Goal: Contribute content: Add original content to the website for others to see

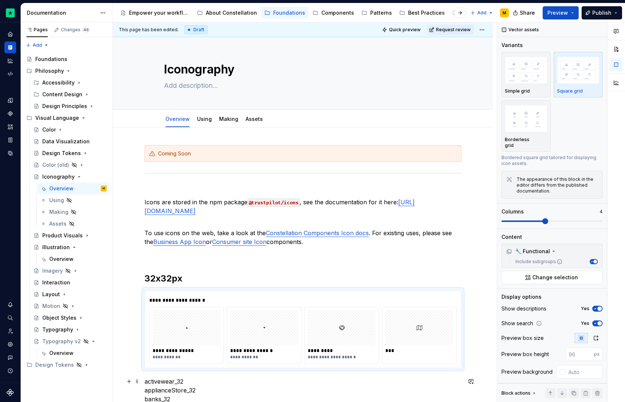
scroll to position [1, 0]
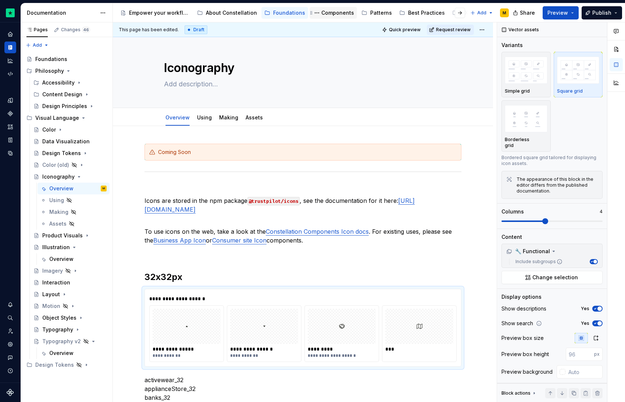
click at [338, 15] on div "Components" at bounding box center [337, 12] width 33 height 7
type textarea "*"
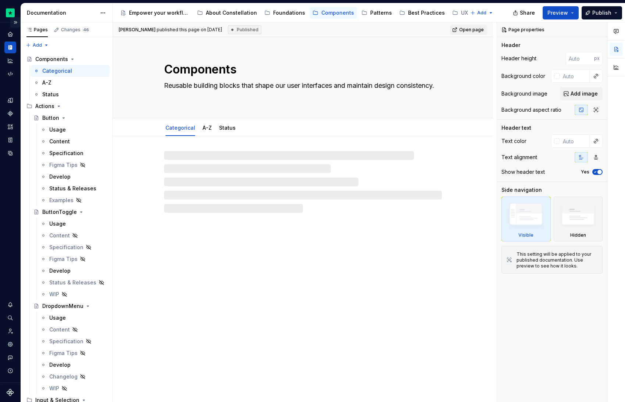
click at [16, 23] on button "Expand sidebar" at bounding box center [15, 22] width 10 height 10
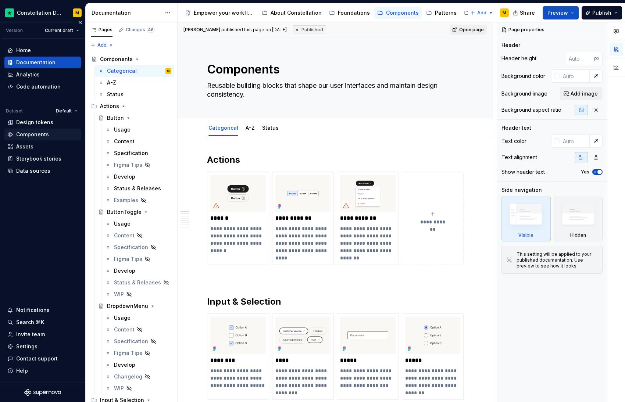
click at [31, 130] on div "Components" at bounding box center [42, 135] width 76 height 12
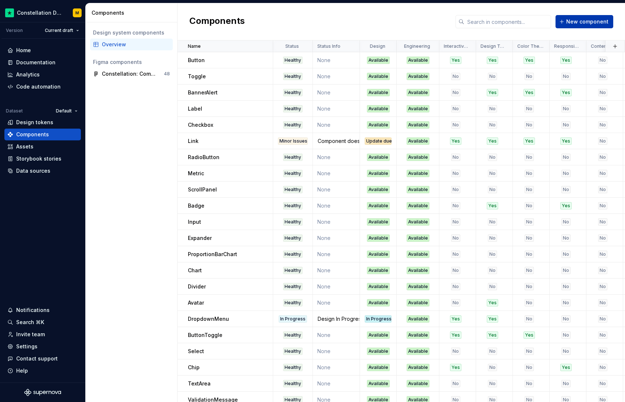
click at [574, 22] on span "New component" at bounding box center [587, 21] width 42 height 7
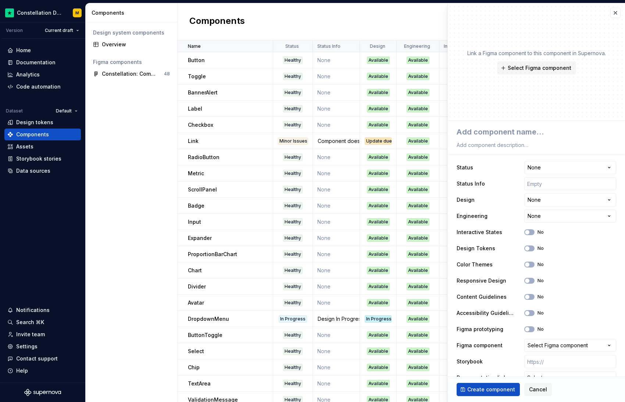
type textarea "*"
type textarea "D"
type textarea "*"
type textarea "Da"
type textarea "*"
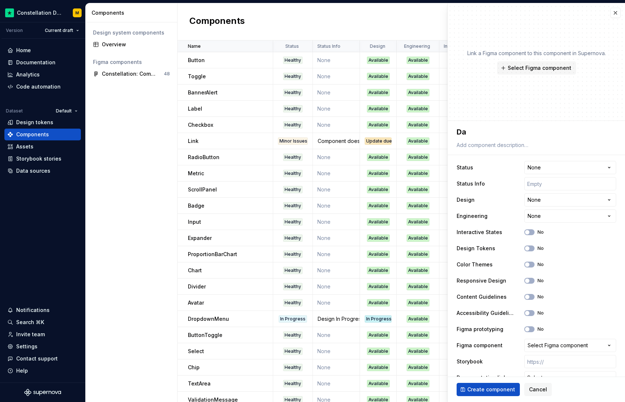
type textarea "Dat"
type textarea "*"
type textarea "Date"
type textarea "*"
type textarea "DateP"
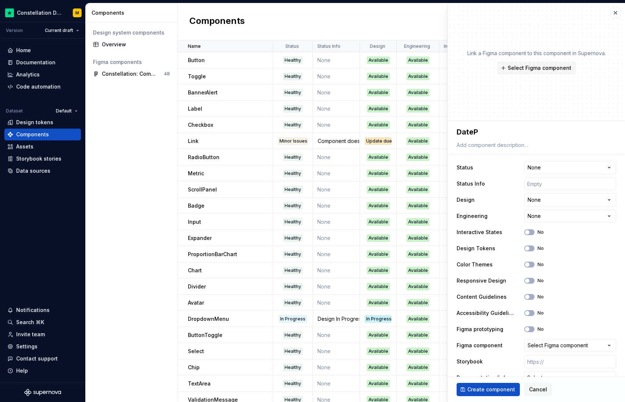
type textarea "*"
type textarea "DatePic"
type textarea "*"
type textarea "DatePick"
type textarea "*"
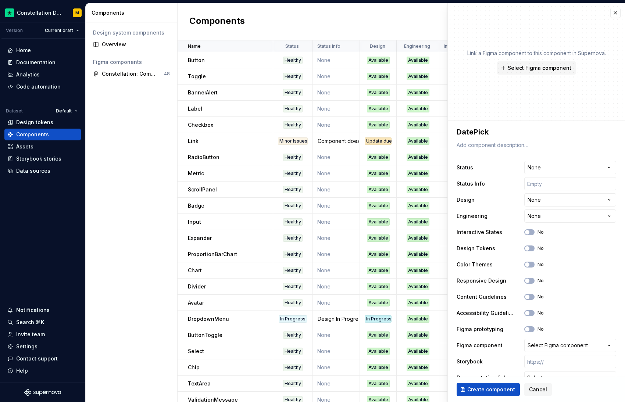
type textarea "DatePicke"
type textarea "*"
type textarea "DatePicker"
click at [568, 167] on html "Constellation Design System M Version Current draft Home Documentation Analytic…" at bounding box center [312, 201] width 625 height 402
select select "**********"
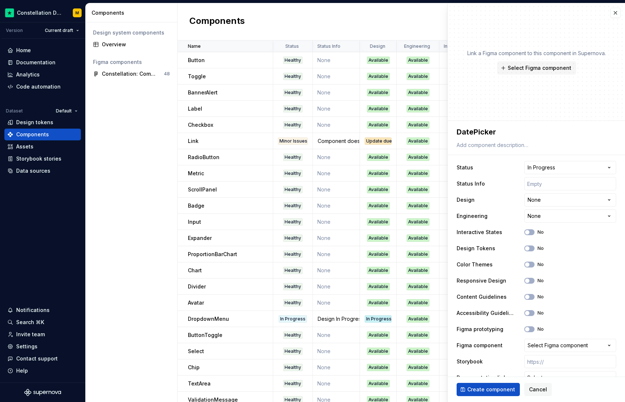
type textarea "*"
click at [550, 200] on html "Constellation Design System M Version Current draft Home Documentation Analytic…" at bounding box center [312, 201] width 625 height 402
select select "**********"
type textarea "*"
click at [548, 219] on html "Constellation Design System M Version Current draft Home Documentation Analytic…" at bounding box center [312, 201] width 625 height 402
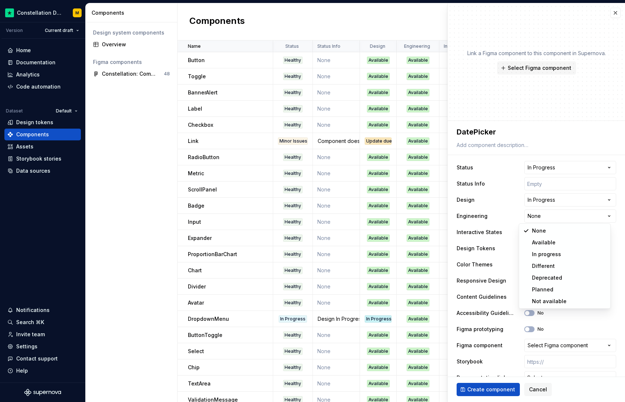
select select "**********"
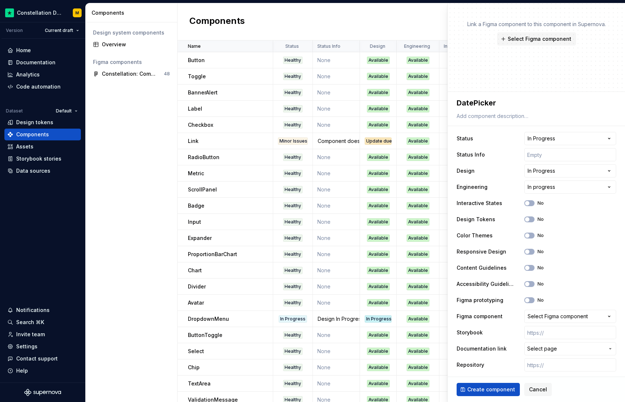
scroll to position [30, 0]
click at [534, 349] on span "Select page" at bounding box center [542, 347] width 30 height 7
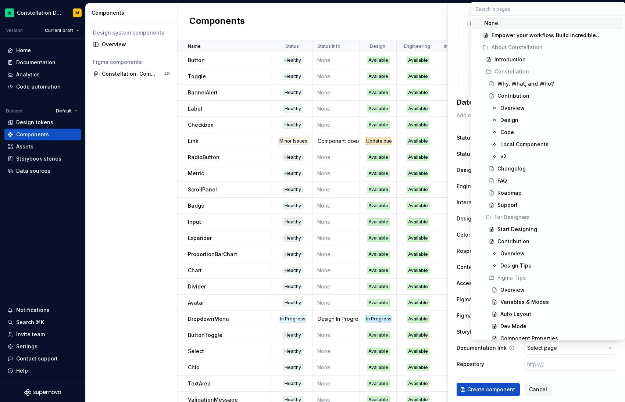
click at [534, 349] on html "Constellation Design System M Version Current draft Home Documentation Analytic…" at bounding box center [312, 201] width 625 height 402
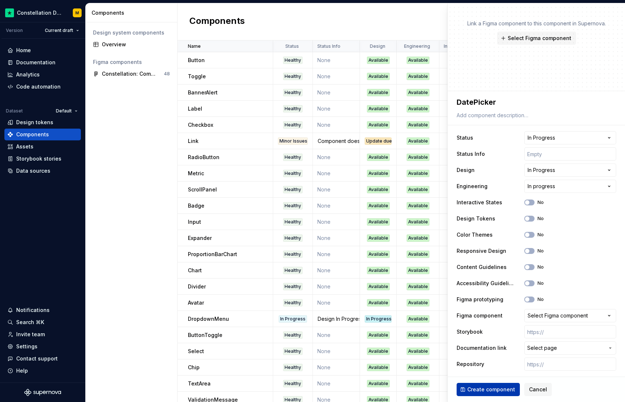
click at [487, 386] on span "Create component" at bounding box center [491, 389] width 48 height 7
type textarea "*"
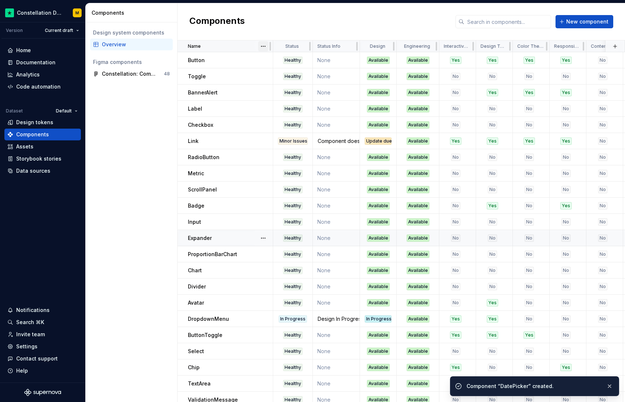
click at [262, 47] on html "Constellation Design System M Version Current draft Home Documentation Analytic…" at bounding box center [312, 201] width 625 height 402
click at [270, 60] on div "Sort ascending" at bounding box center [291, 61] width 62 height 12
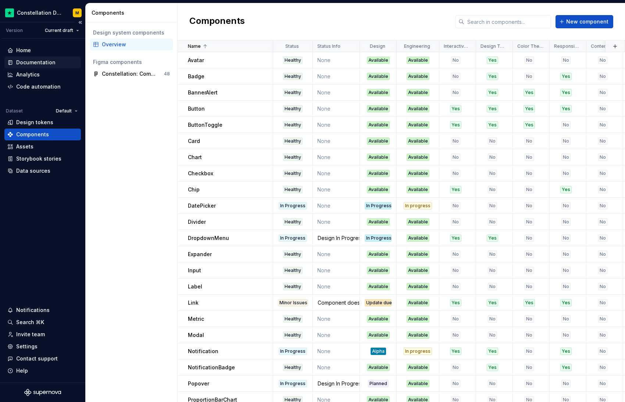
click at [34, 61] on div "Documentation" at bounding box center [35, 62] width 39 height 7
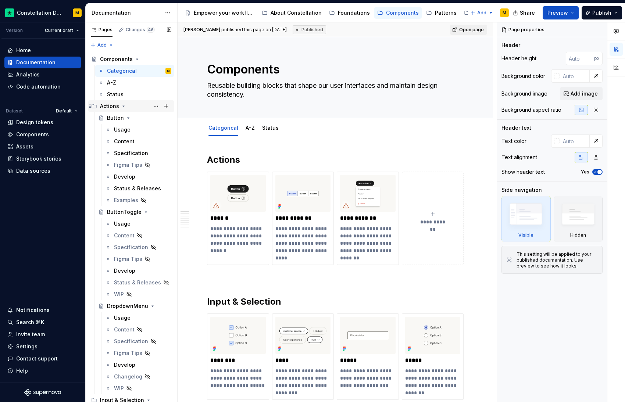
click at [123, 106] on icon "Page tree" at bounding box center [124, 106] width 2 height 1
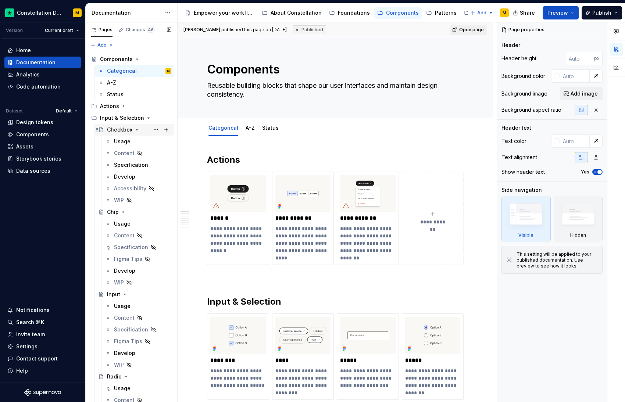
click at [138, 129] on icon "Page tree" at bounding box center [137, 130] width 6 height 6
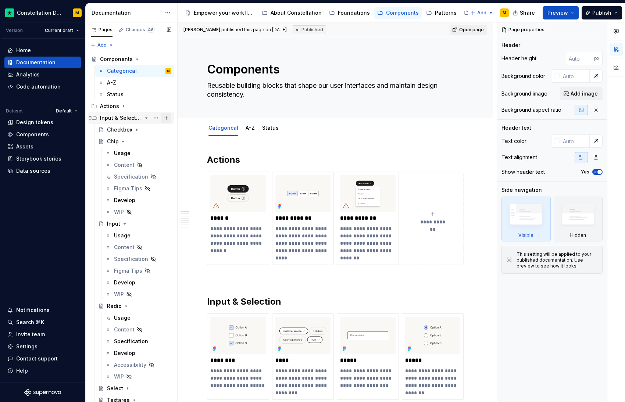
click at [163, 119] on button "Page tree" at bounding box center [166, 118] width 10 height 10
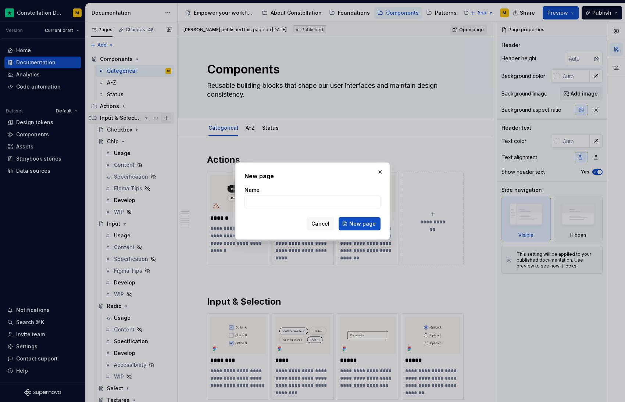
type textarea "*"
type input "DatePicker"
click button "New page" at bounding box center [360, 223] width 42 height 13
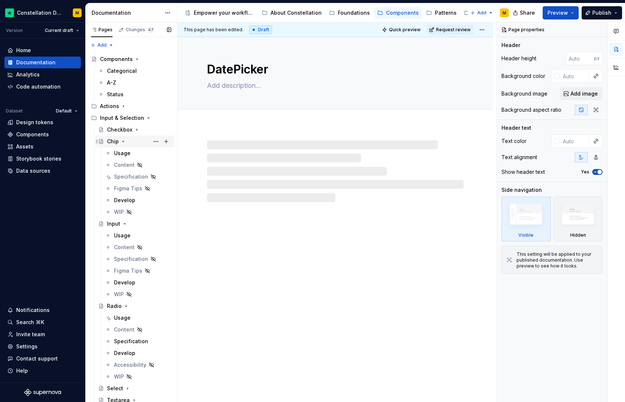
click at [124, 140] on icon "Page tree" at bounding box center [123, 142] width 6 height 6
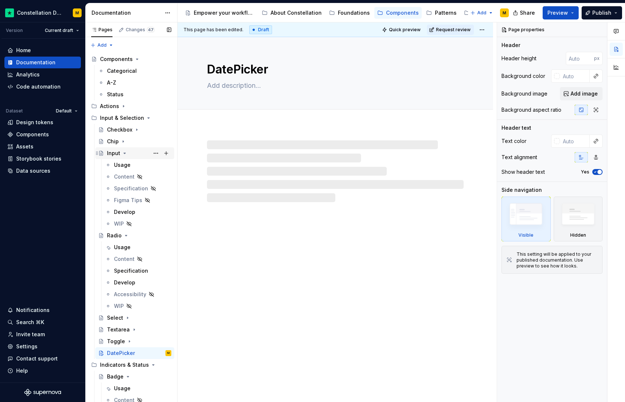
click at [123, 155] on icon "Page tree" at bounding box center [125, 153] width 6 height 6
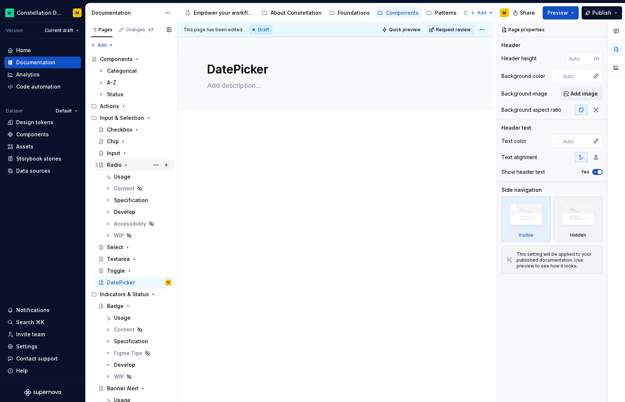
click at [127, 165] on icon "Page tree" at bounding box center [126, 165] width 6 height 6
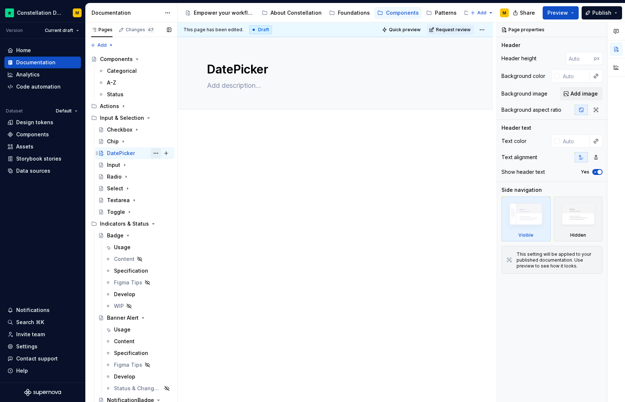
click at [151, 153] on button "Page tree" at bounding box center [156, 153] width 10 height 10
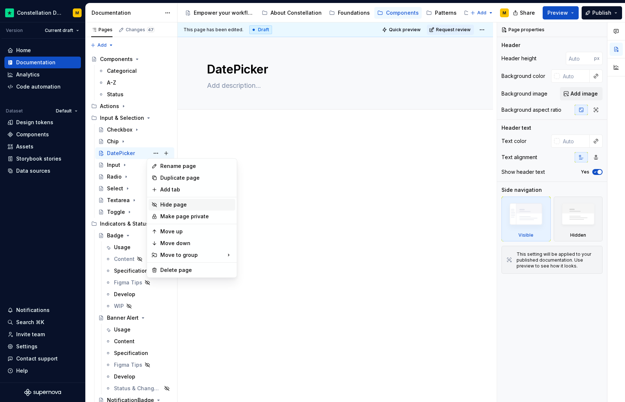
click at [161, 204] on div "Hide page" at bounding box center [196, 204] width 72 height 7
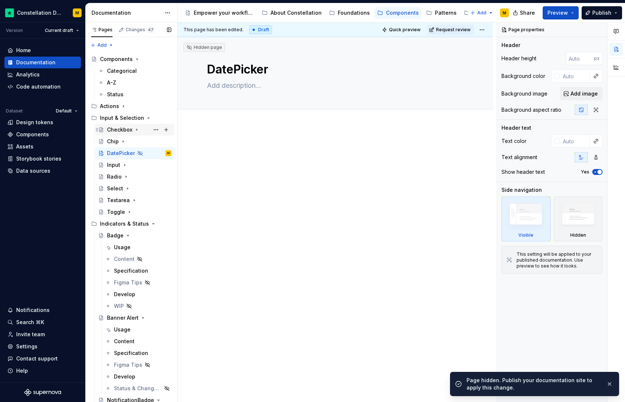
click at [124, 132] on div "Checkbox" at bounding box center [119, 129] width 25 height 7
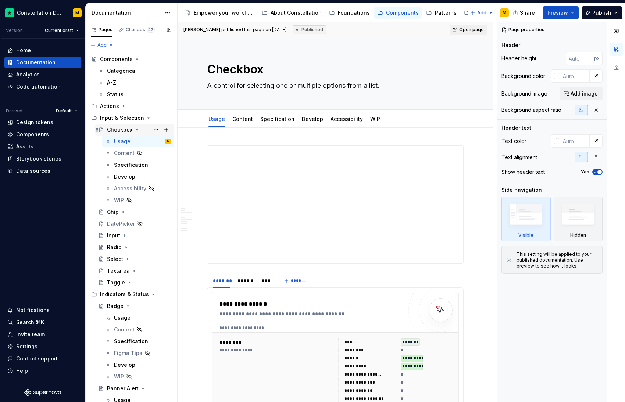
click at [136, 130] on icon "Page tree" at bounding box center [137, 129] width 2 height 1
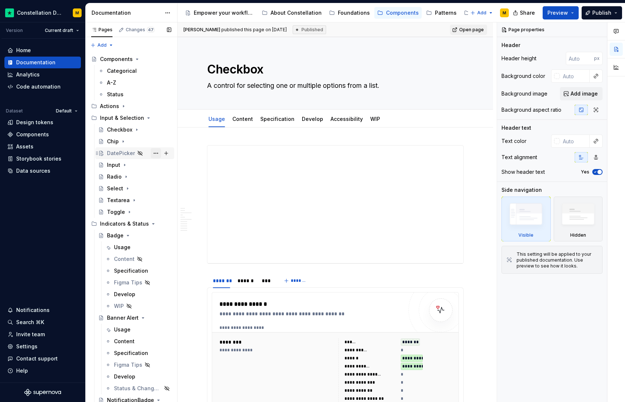
click at [153, 154] on button "Page tree" at bounding box center [156, 153] width 10 height 10
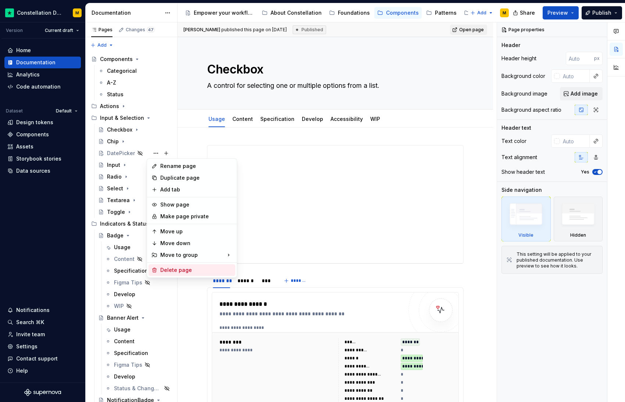
click at [173, 272] on div "Delete page" at bounding box center [196, 270] width 72 height 7
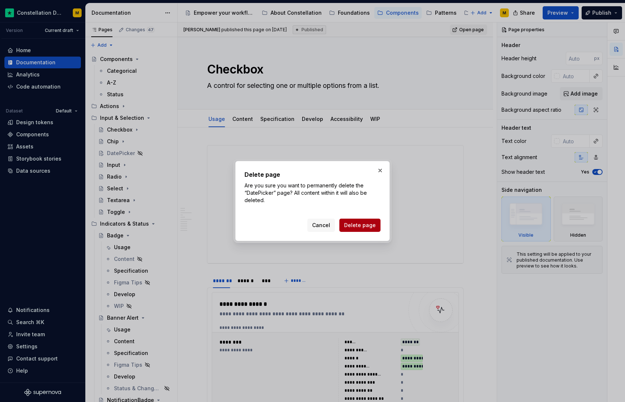
click at [363, 226] on span "Delete page" at bounding box center [360, 225] width 32 height 7
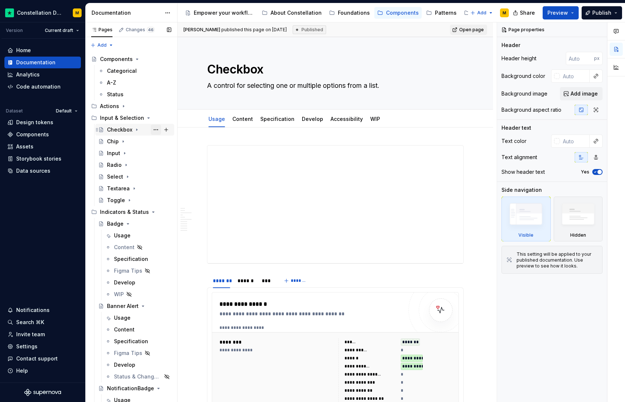
click at [154, 129] on button "Page tree" at bounding box center [156, 130] width 10 height 10
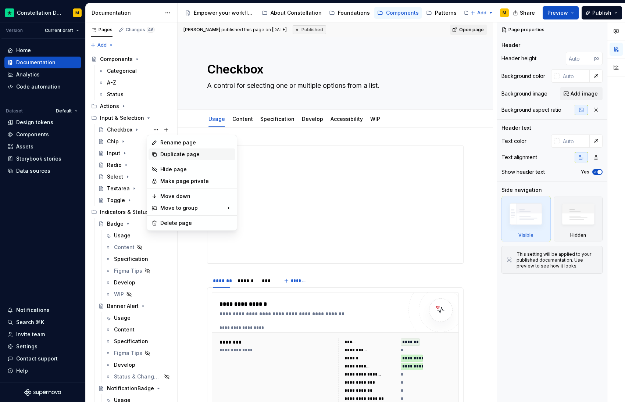
click at [163, 154] on div "Duplicate page" at bounding box center [196, 154] width 72 height 7
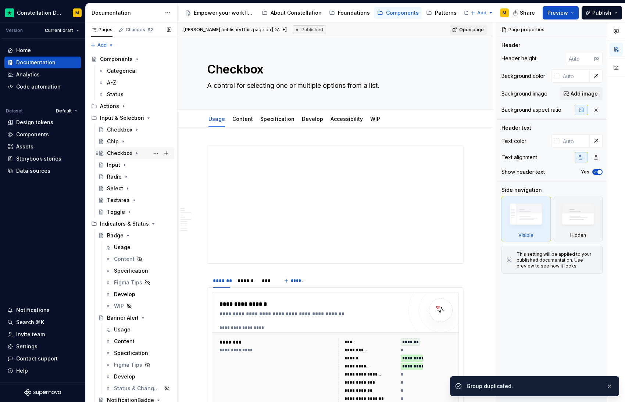
click at [114, 152] on div "Checkbox" at bounding box center [119, 153] width 25 height 7
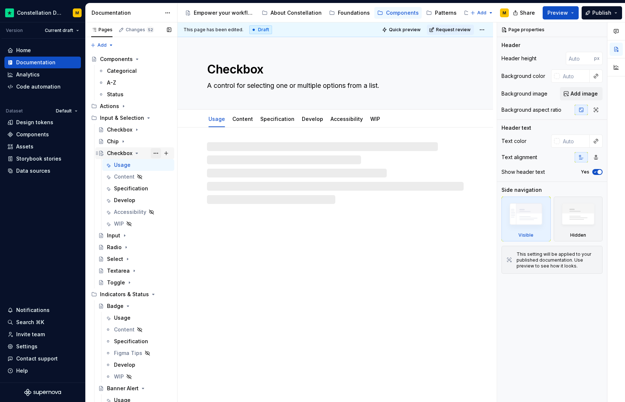
click at [151, 153] on button "Page tree" at bounding box center [156, 153] width 10 height 10
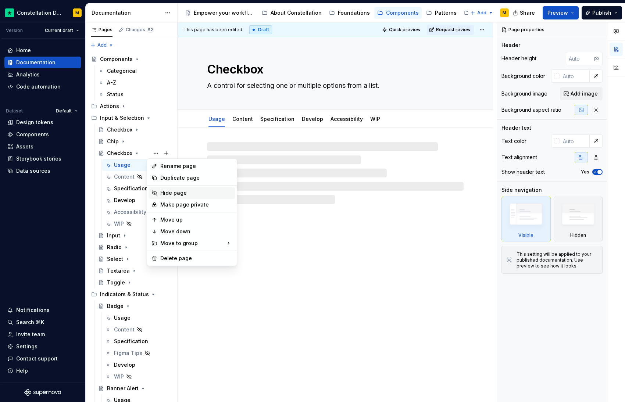
click at [172, 193] on div "Hide page" at bounding box center [196, 192] width 72 height 7
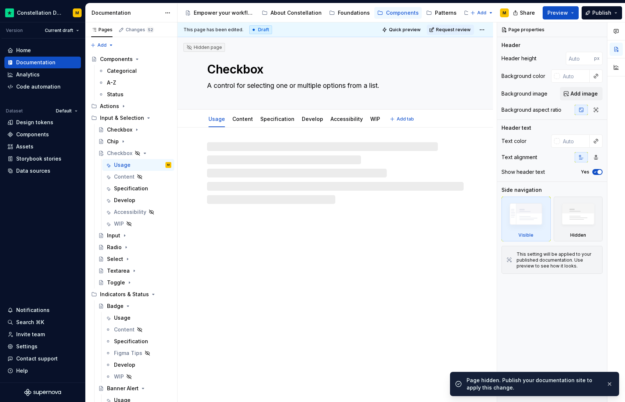
click at [222, 70] on textarea "Checkbox" at bounding box center [334, 70] width 257 height 18
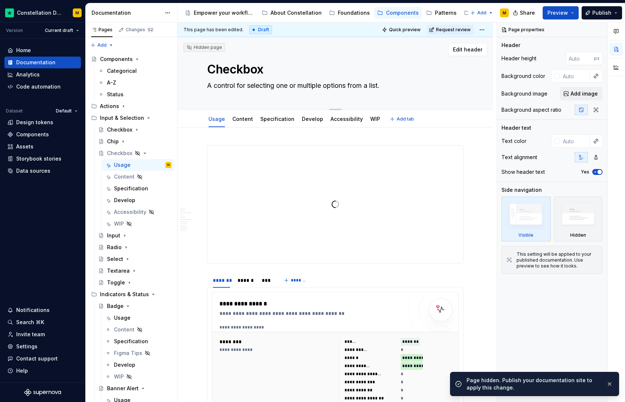
type textarea "*"
type textarea "D"
type textarea "*"
type textarea "Da"
type textarea "*"
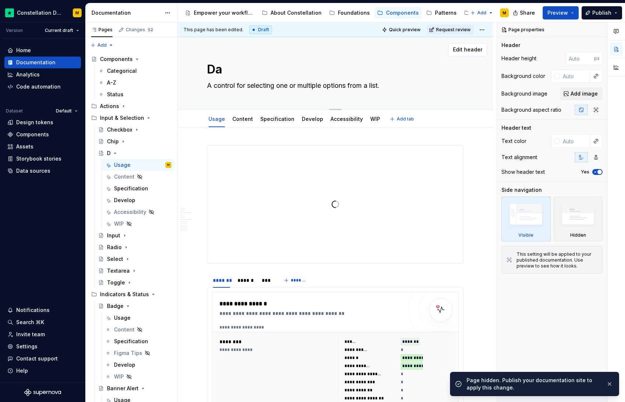
type textarea "Dat"
type textarea "*"
type textarea "Date"
type textarea "*"
type textarea "DateP"
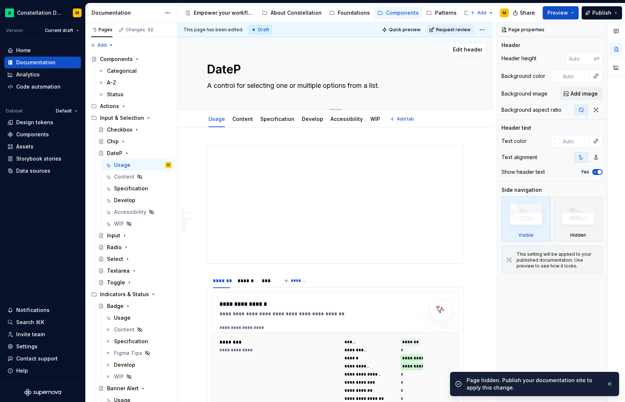
type textarea "*"
type textarea "DatePi"
type textarea "*"
type textarea "DatePic"
type textarea "*"
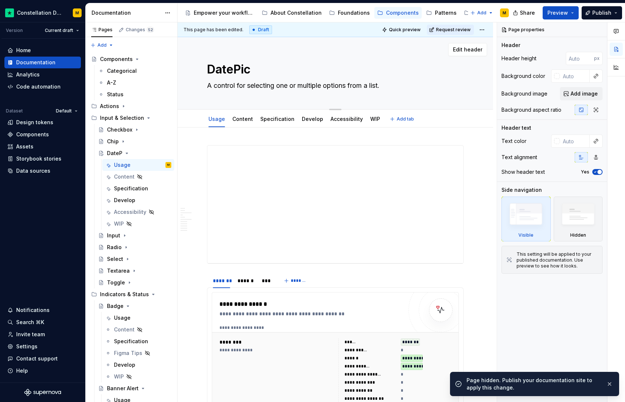
type textarea "DatePick"
type textarea "*"
type textarea "DatePicke"
type textarea "*"
type textarea "DatePicker"
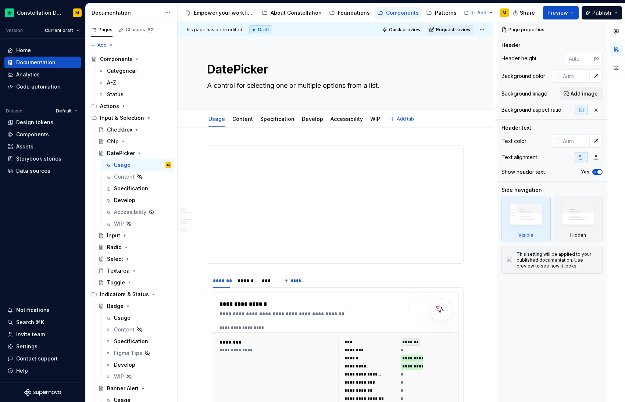
type textarea "*"
type textarea "DatePicker"
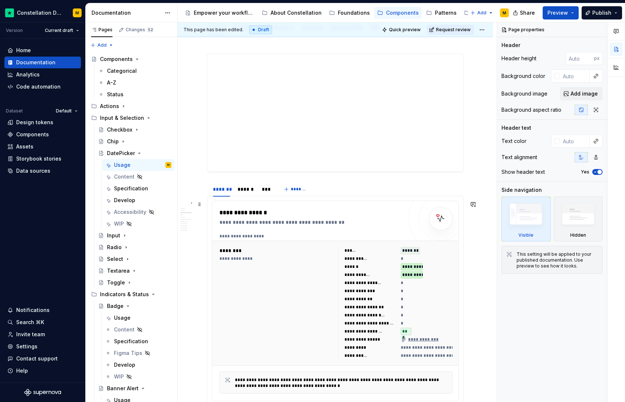
scroll to position [152, 0]
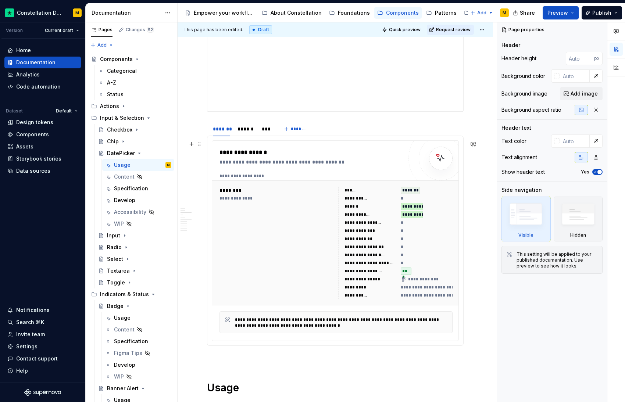
type textarea "*"
click at [305, 214] on div "**********" at bounding box center [276, 243] width 114 height 112
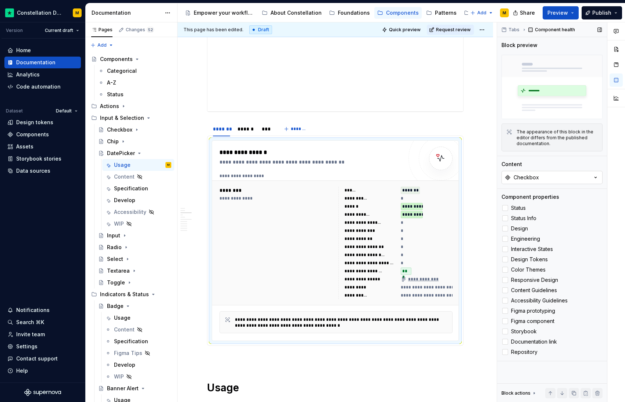
click at [534, 178] on div "Checkbox" at bounding box center [526, 177] width 25 height 7
click at [500, 196] on input "datepi" at bounding box center [543, 192] width 117 height 13
type input "datepi"
click at [541, 215] on div "DatePicker" at bounding box center [552, 217] width 92 height 7
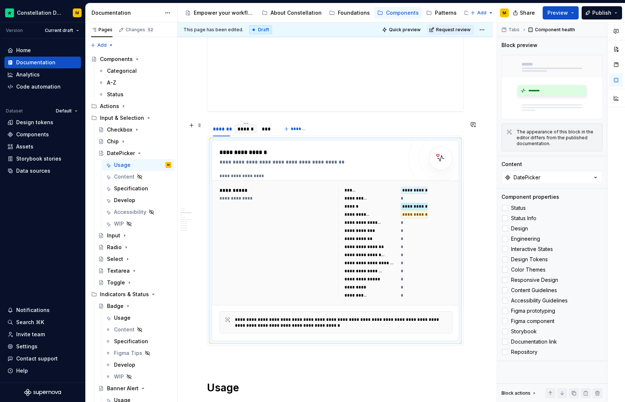
click at [244, 128] on div "******" at bounding box center [245, 128] width 17 height 7
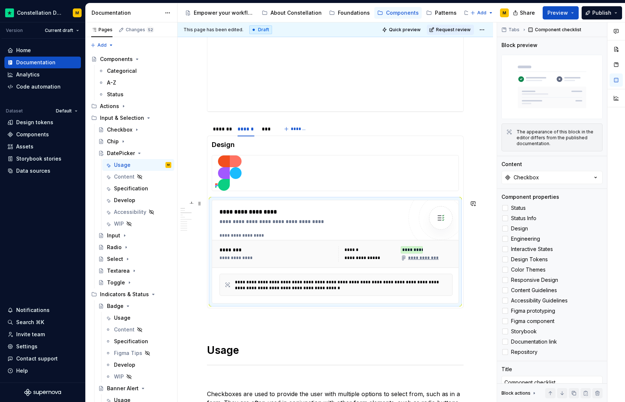
click at [330, 206] on div "**********" at bounding box center [335, 251] width 246 height 103
type textarea "*"
click at [561, 175] on button "Checkbox" at bounding box center [551, 177] width 101 height 13
type input "datepi"
click at [517, 214] on div "DatePicker" at bounding box center [516, 214] width 28 height 7
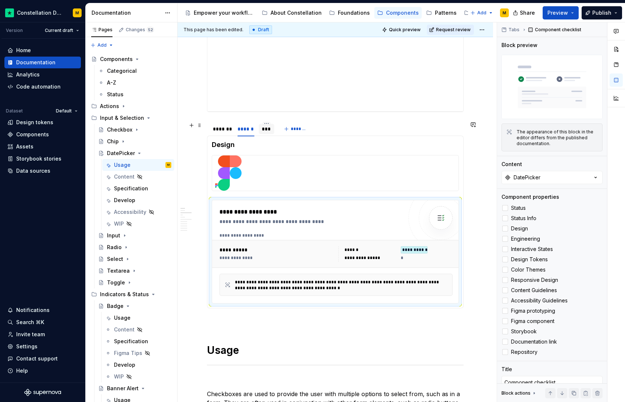
type textarea "*"
click at [271, 129] on div "***" at bounding box center [267, 128] width 10 height 7
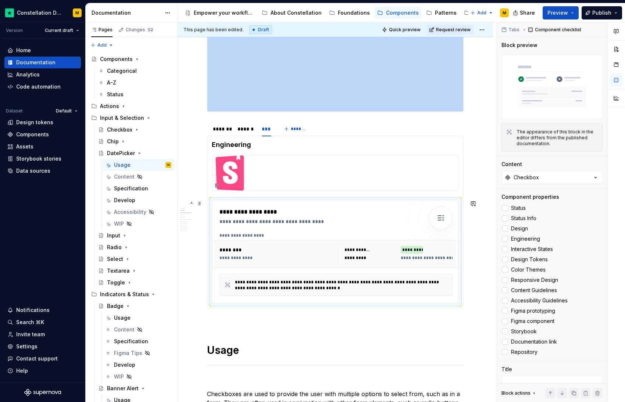
click at [279, 212] on div "**********" at bounding box center [310, 212] width 183 height 9
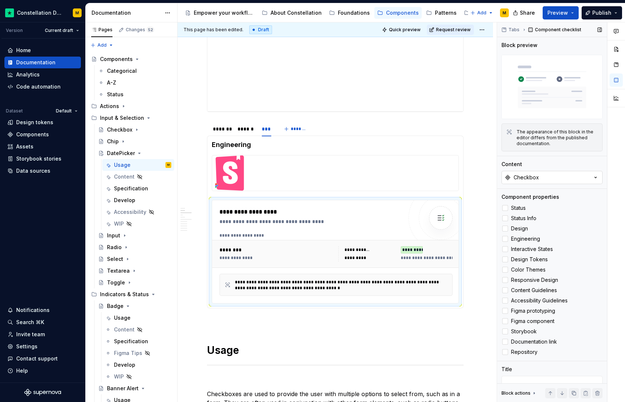
click at [543, 175] on button "Checkbox" at bounding box center [551, 177] width 101 height 13
type input "datepi"
click at [513, 213] on div "DatePicker" at bounding box center [516, 214] width 28 height 7
click at [239, 128] on div "******" at bounding box center [245, 128] width 17 height 7
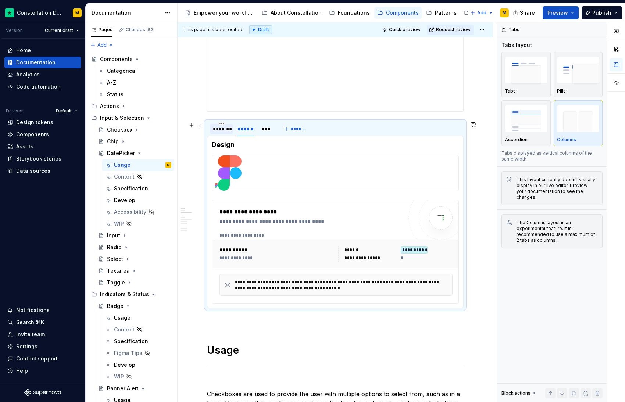
click at [214, 127] on div "*******" at bounding box center [221, 128] width 17 height 7
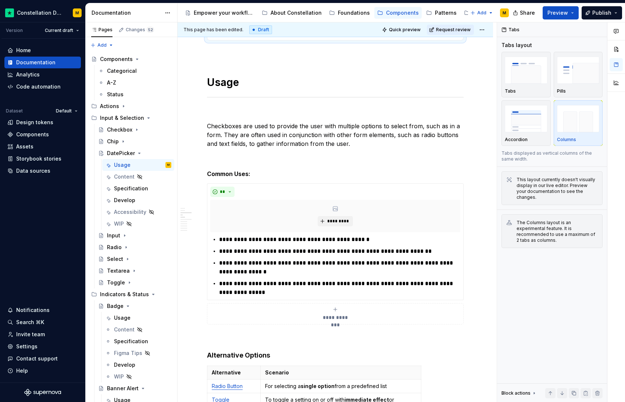
scroll to position [437, 0]
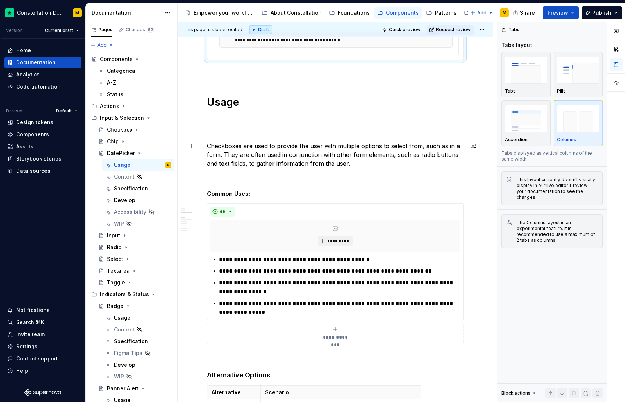
click at [233, 154] on p "Checkboxes are used to provide the user with multiple options to select from, s…" at bounding box center [335, 155] width 257 height 26
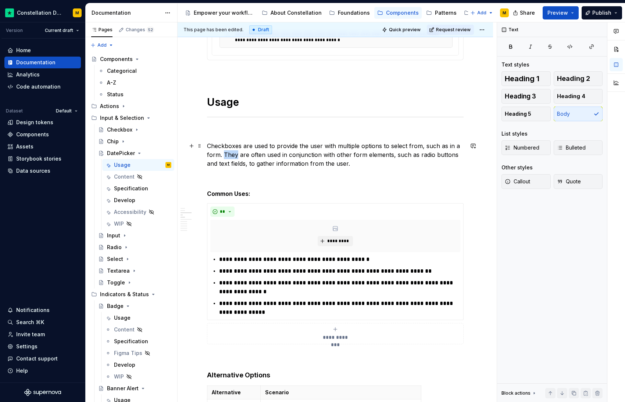
click at [233, 154] on p "Checkboxes are used to provide the user with multiple options to select from, s…" at bounding box center [335, 155] width 257 height 26
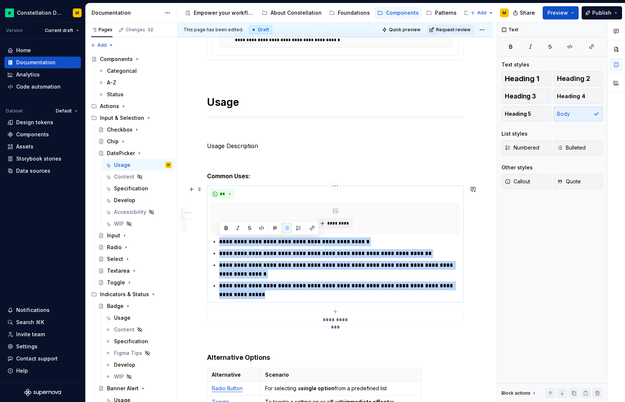
drag, startPoint x: 240, startPoint y: 297, endPoint x: 216, endPoint y: 238, distance: 63.7
click at [216, 238] on div "**********" at bounding box center [335, 268] width 250 height 62
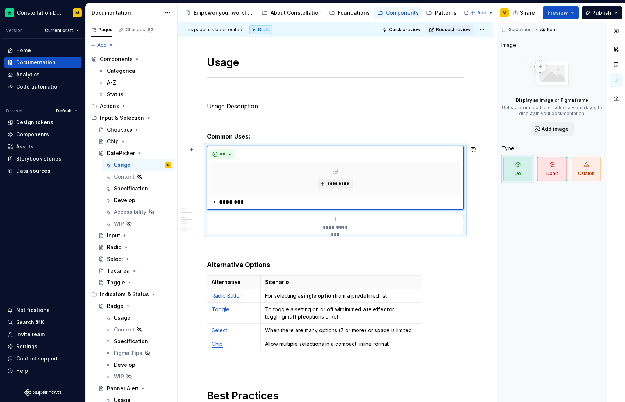
scroll to position [508, 0]
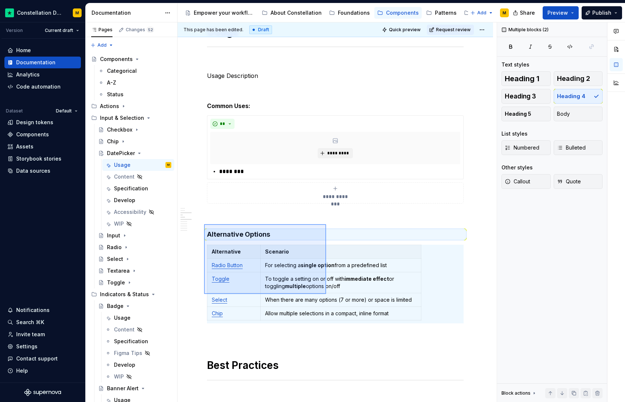
drag, startPoint x: 204, startPoint y: 224, endPoint x: 326, endPoint y: 294, distance: 140.6
click at [326, 294] on div "**********" at bounding box center [337, 212] width 319 height 380
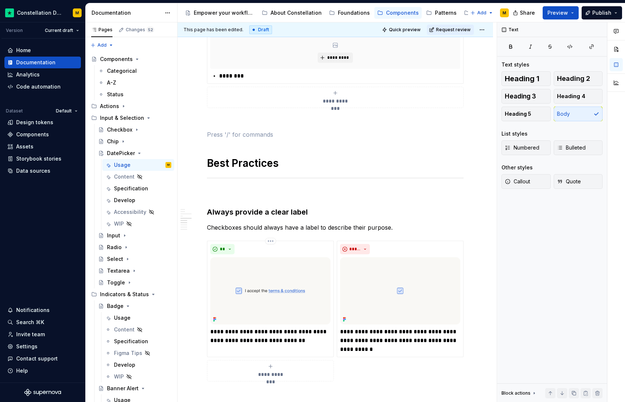
scroll to position [664, 0]
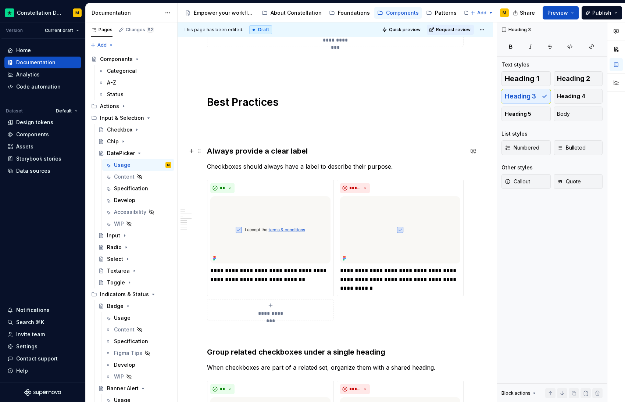
click at [249, 152] on h3 "Always provide a clear label" at bounding box center [335, 151] width 257 height 10
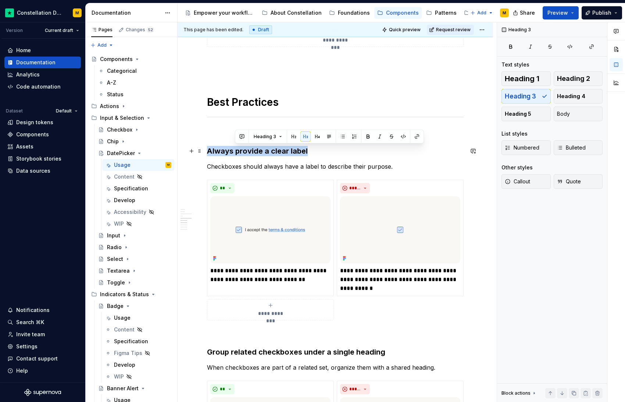
click at [249, 152] on h3 "Always provide a clear label" at bounding box center [335, 151] width 257 height 10
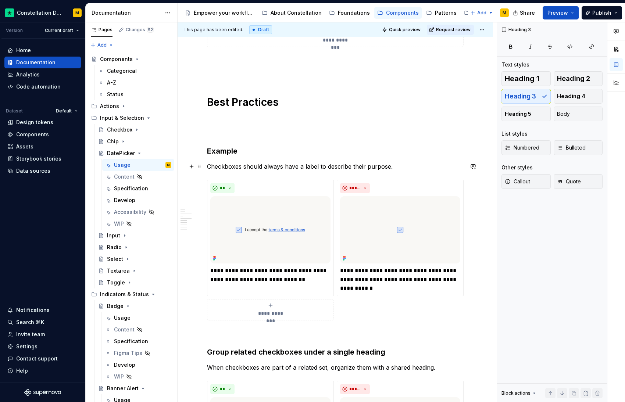
click at [233, 167] on p "Checkboxes should always have a label to describe their purpose." at bounding box center [335, 166] width 257 height 9
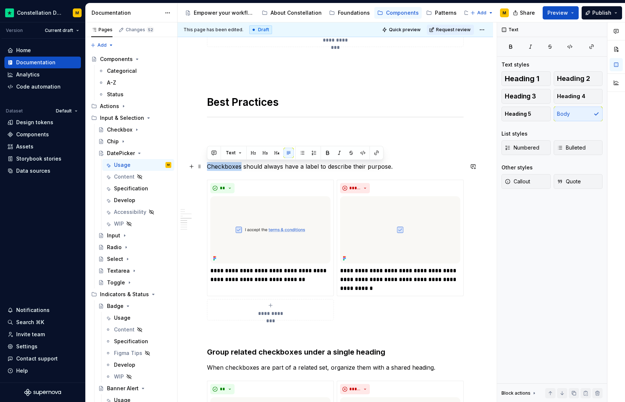
click at [233, 167] on p "Checkboxes should always have a label to describe their purpose." at bounding box center [335, 166] width 257 height 9
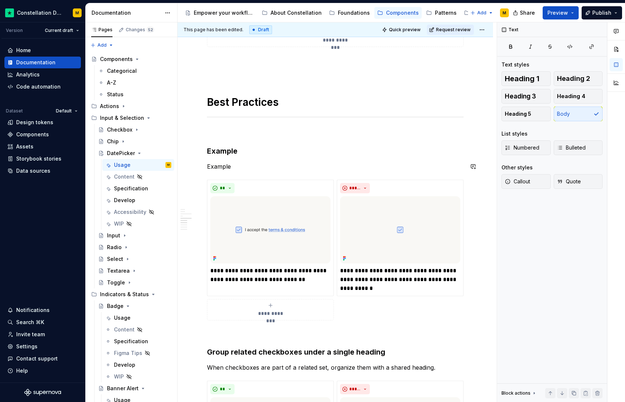
click at [233, 167] on p "Example" at bounding box center [335, 166] width 257 height 9
click at [217, 168] on p "Example" at bounding box center [335, 166] width 257 height 9
copy p "Example"
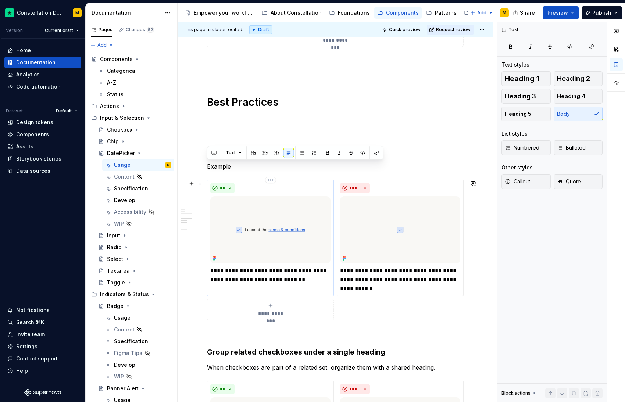
click at [247, 272] on p "**********" at bounding box center [270, 276] width 120 height 18
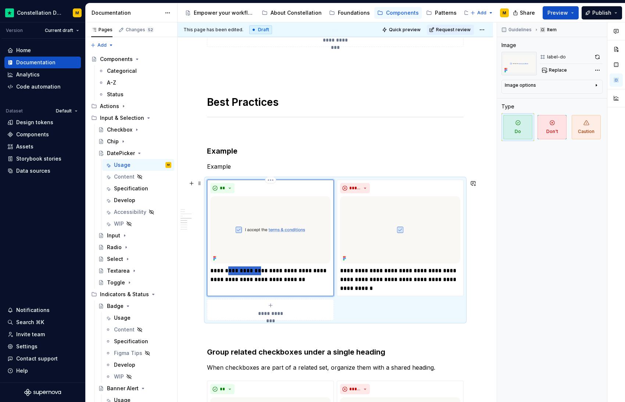
click at [247, 272] on p "**********" at bounding box center [270, 276] width 120 height 18
click at [376, 275] on p "**********" at bounding box center [400, 280] width 120 height 26
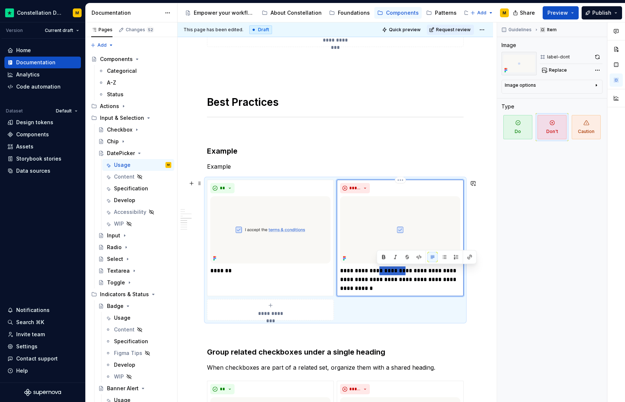
click at [376, 275] on p "**********" at bounding box center [400, 280] width 120 height 26
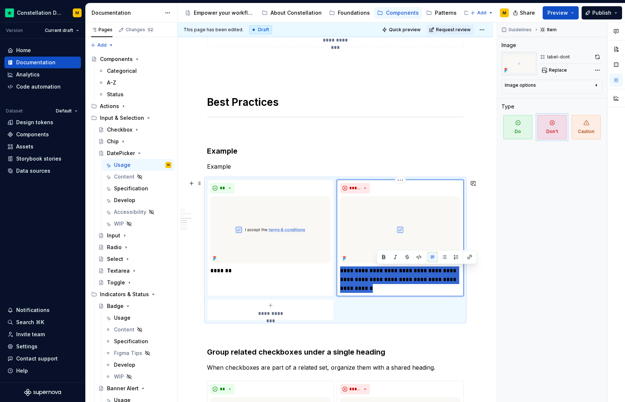
click at [376, 275] on p "**********" at bounding box center [400, 280] width 120 height 26
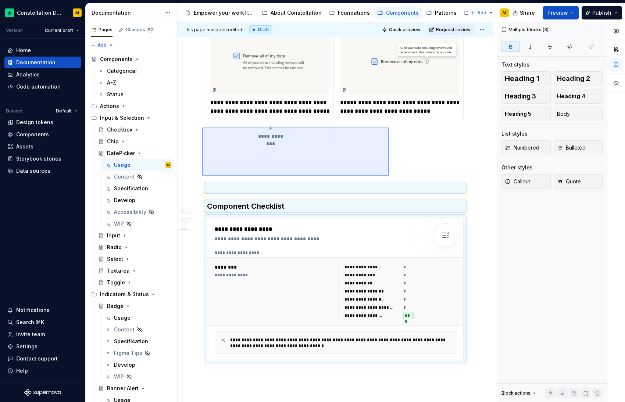
scroll to position [1322, 0]
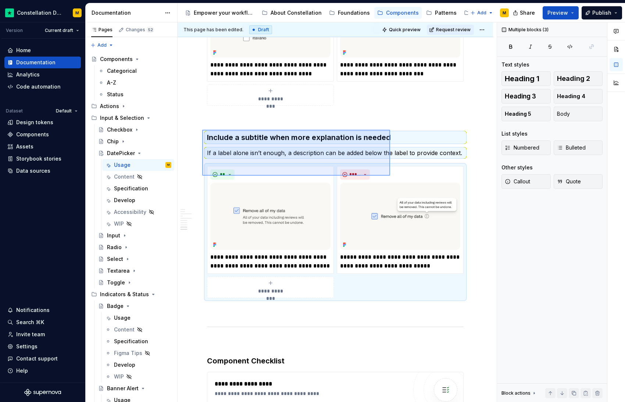
drag, startPoint x: 214, startPoint y: 181, endPoint x: 390, endPoint y: 135, distance: 182.5
click at [390, 135] on div "**********" at bounding box center [337, 212] width 319 height 380
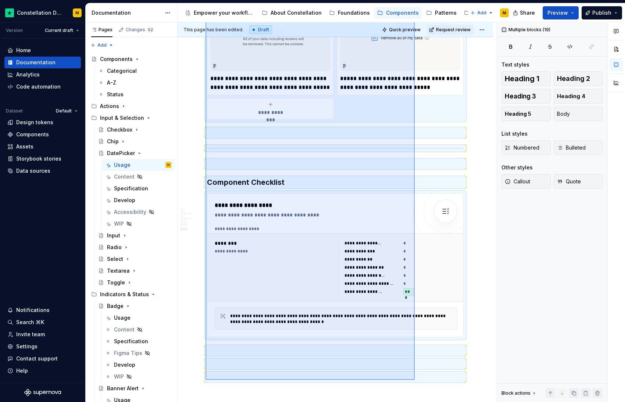
scroll to position [1500, 0]
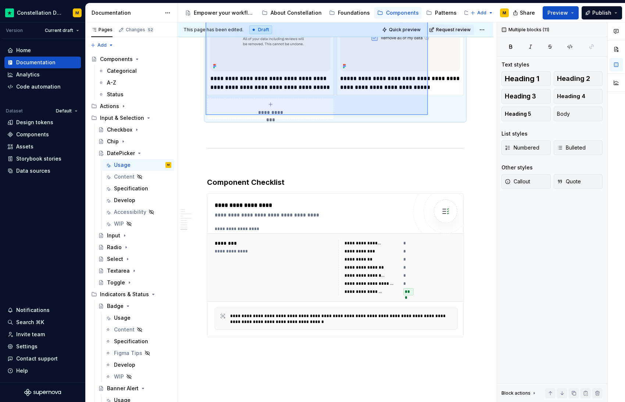
drag, startPoint x: 206, startPoint y: 221, endPoint x: 438, endPoint y: 120, distance: 253.4
click at [438, 120] on div "**********" at bounding box center [337, 212] width 319 height 380
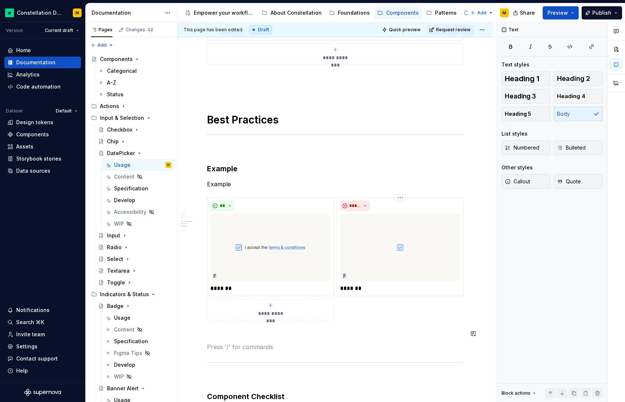
scroll to position [872, 0]
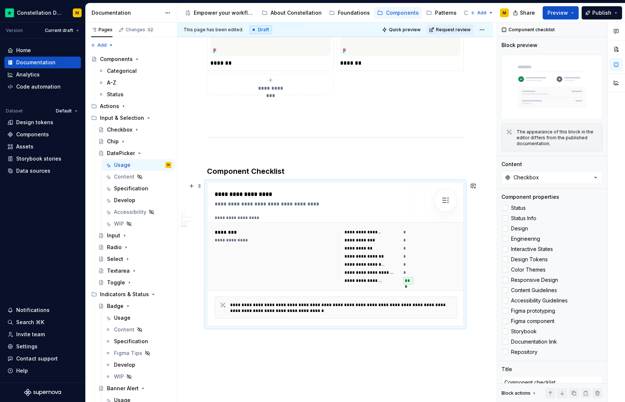
click at [261, 233] on div "********" at bounding box center [274, 232] width 119 height 7
type textarea "*"
click at [520, 177] on div "Checkbox" at bounding box center [526, 177] width 25 height 7
type input "Datepic"
click at [517, 211] on div "DatePicker" at bounding box center [516, 214] width 28 height 7
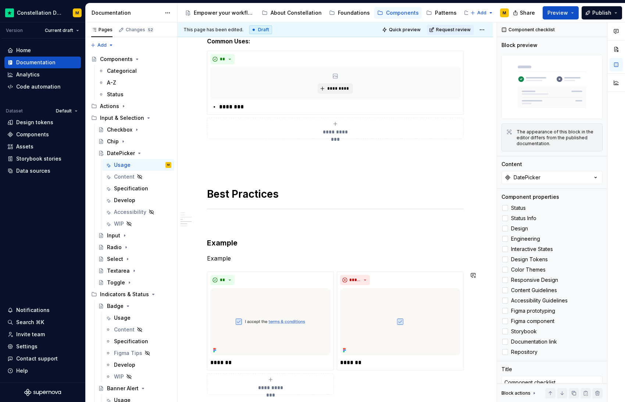
scroll to position [0, 0]
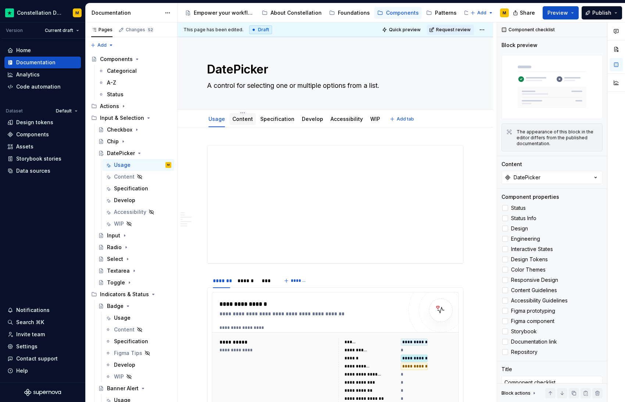
click at [238, 121] on link "Content" at bounding box center [242, 119] width 21 height 6
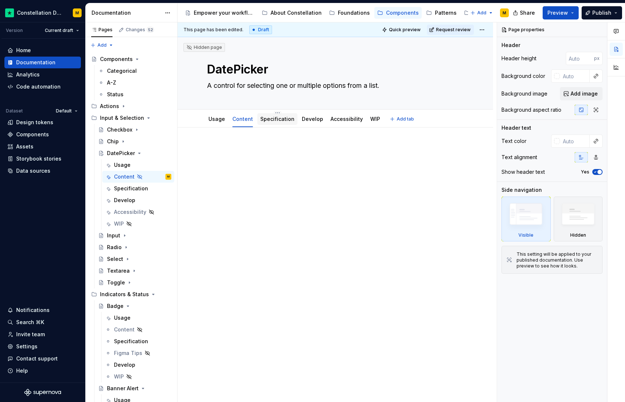
click at [271, 121] on link "Specification" at bounding box center [277, 119] width 34 height 6
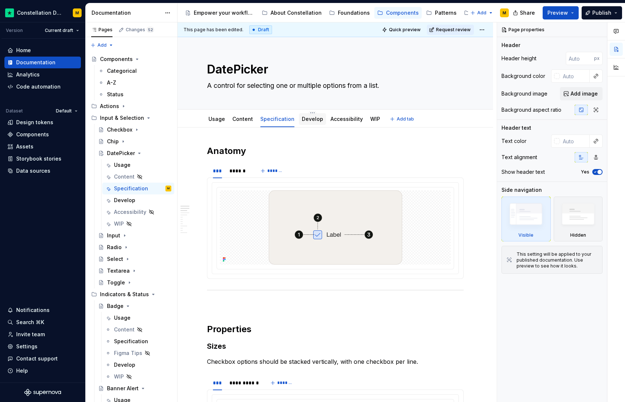
click at [309, 124] on div "Develop" at bounding box center [312, 119] width 27 height 12
click at [276, 113] on html "Constellation Design System M Version Current draft Home Documentation Analytic…" at bounding box center [312, 201] width 625 height 402
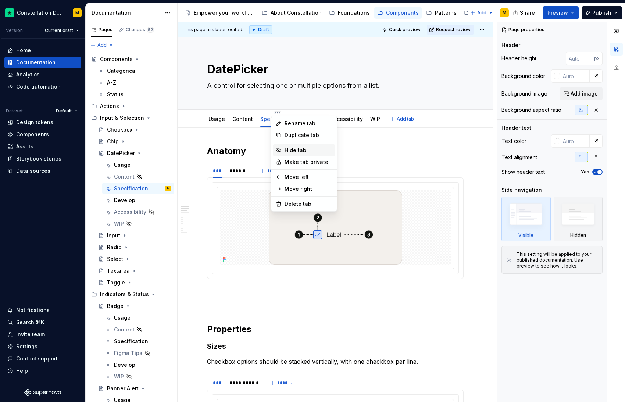
click at [297, 147] on div "Hide tab" at bounding box center [309, 150] width 48 height 7
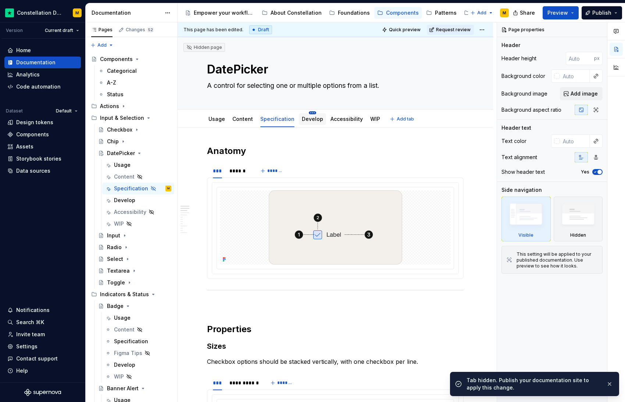
click at [308, 112] on html "Constellation Design System M Version Current draft Home Documentation Analytic…" at bounding box center [312, 201] width 625 height 402
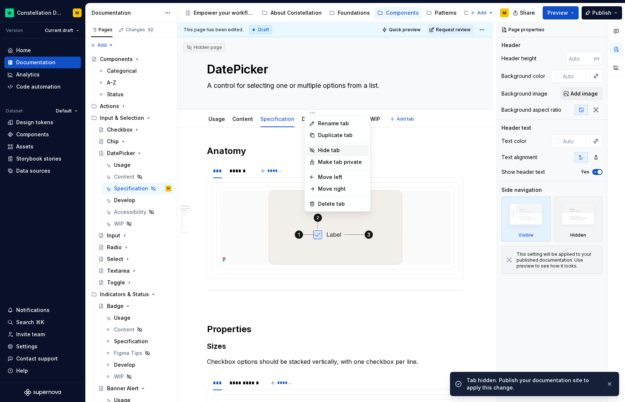
click at [314, 147] on div "Hide tab" at bounding box center [337, 150] width 62 height 12
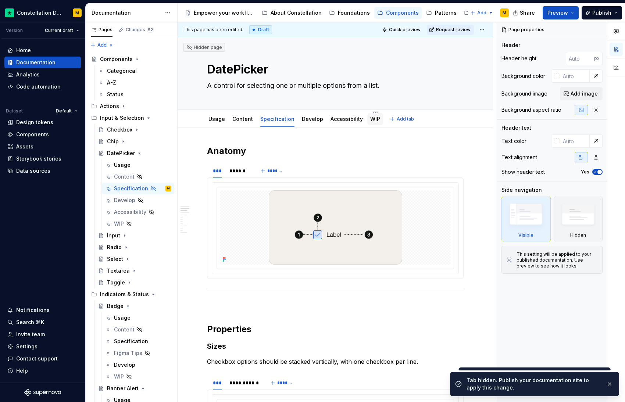
click at [367, 120] on div "WIP" at bounding box center [375, 119] width 16 height 12
click at [371, 112] on html "Constellation Design System M Version Current draft Home Documentation Analytic…" at bounding box center [312, 201] width 625 height 402
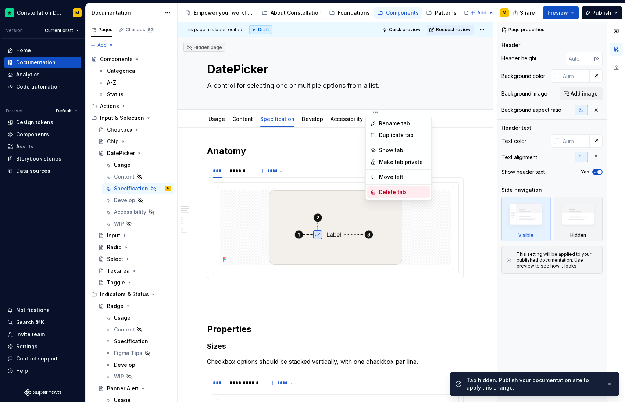
click at [384, 189] on div "Delete tab" at bounding box center [403, 192] width 48 height 7
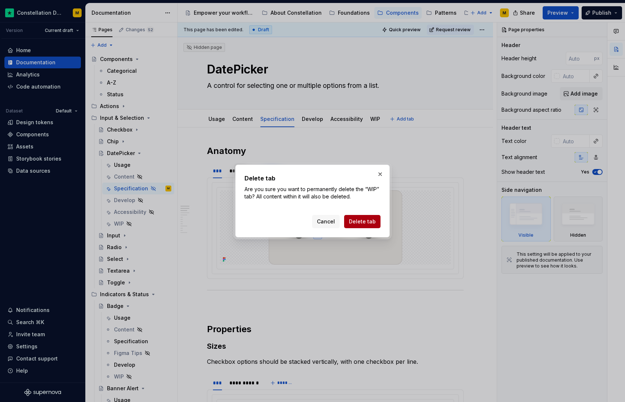
click at [360, 226] on button "Delete tab" at bounding box center [362, 221] width 36 height 13
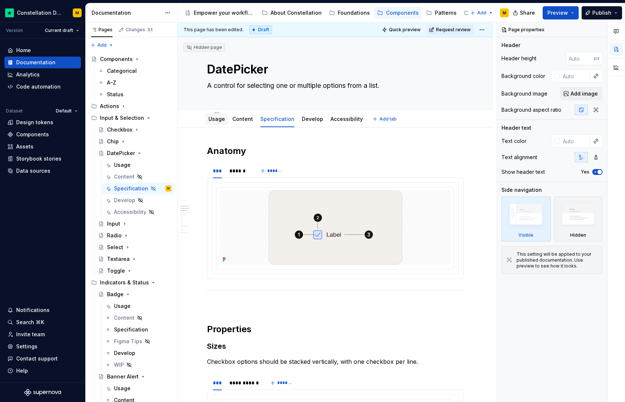
click at [214, 120] on link "Usage" at bounding box center [216, 119] width 17 height 6
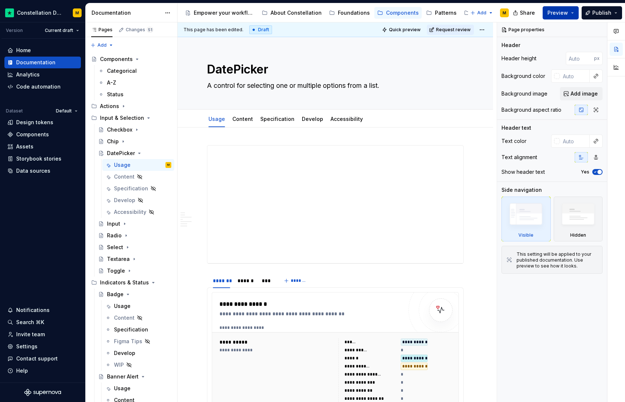
click at [556, 16] on button "Preview" at bounding box center [561, 12] width 36 height 13
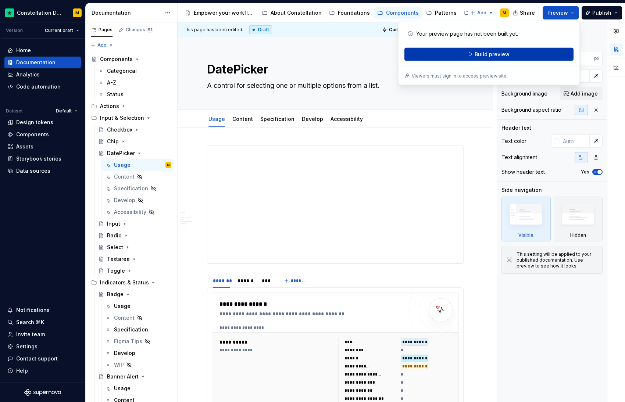
click at [486, 54] on span "Build preview" at bounding box center [492, 54] width 35 height 7
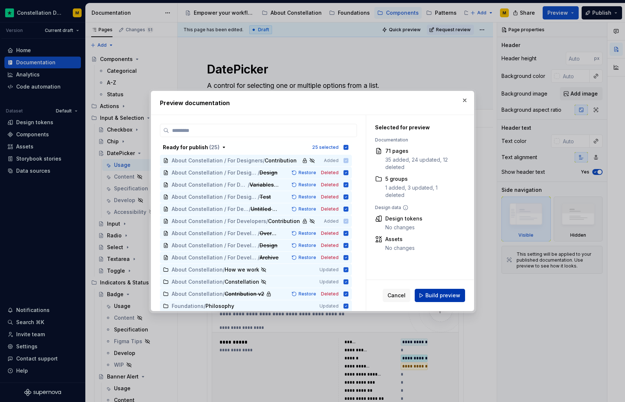
click at [444, 293] on span "Build preview" at bounding box center [442, 295] width 35 height 7
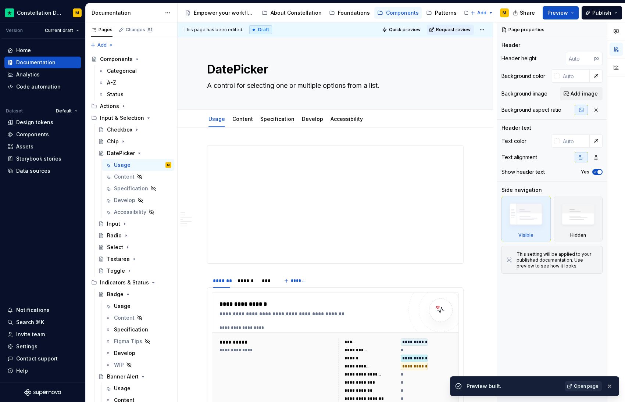
click at [592, 384] on span "Open page" at bounding box center [586, 386] width 25 height 6
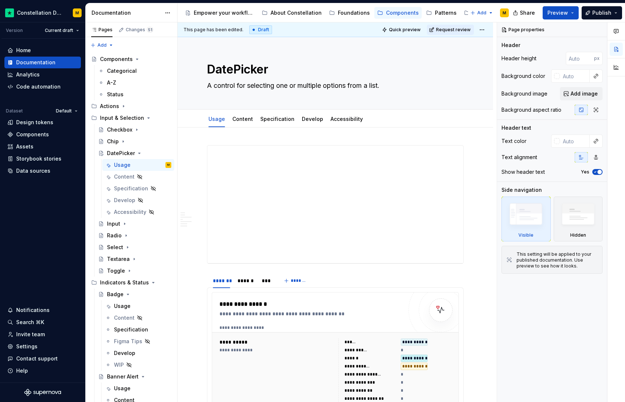
type textarea "*"
